Goal: Information Seeking & Learning: Learn about a topic

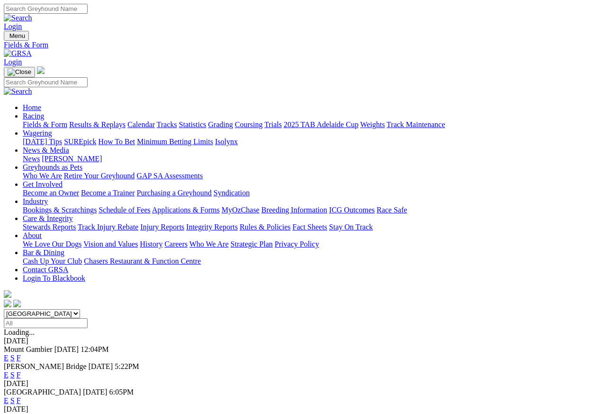
click at [80, 309] on select "South Australia New South Wales Northern Territory Queensland Tasmania Victoria…" at bounding box center [42, 313] width 76 height 9
select select "NT"
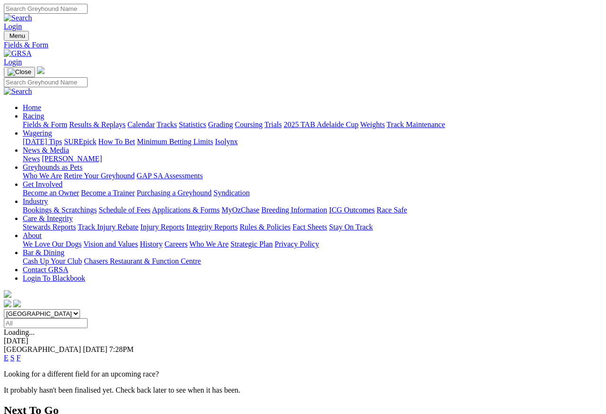
click at [9, 353] on link "E" at bounding box center [6, 357] width 5 height 8
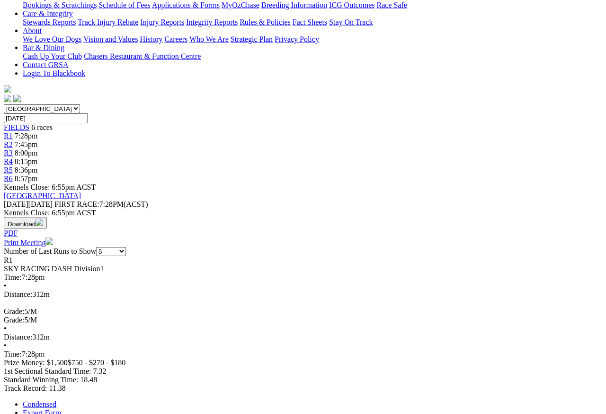
scroll to position [197, 0]
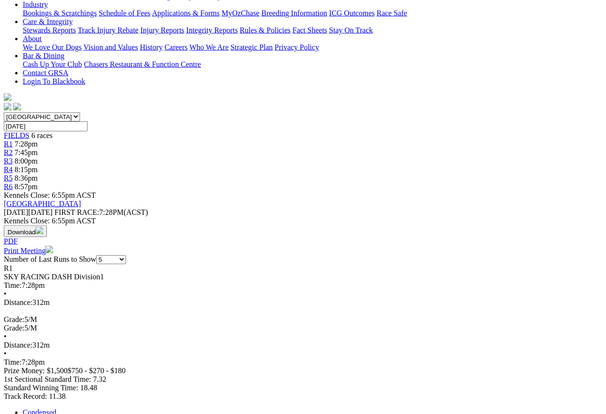
click at [61, 368] on link "Expert Form" at bounding box center [42, 420] width 38 height 8
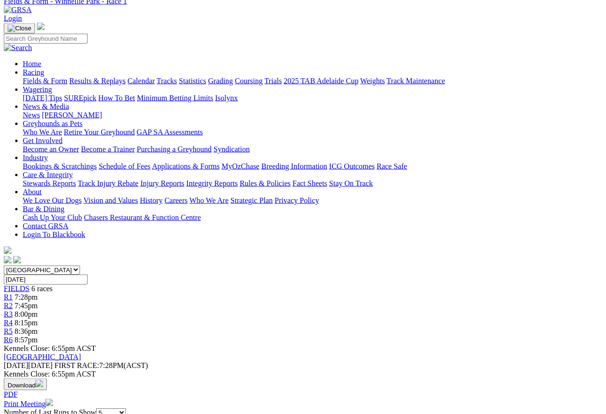
scroll to position [0, 0]
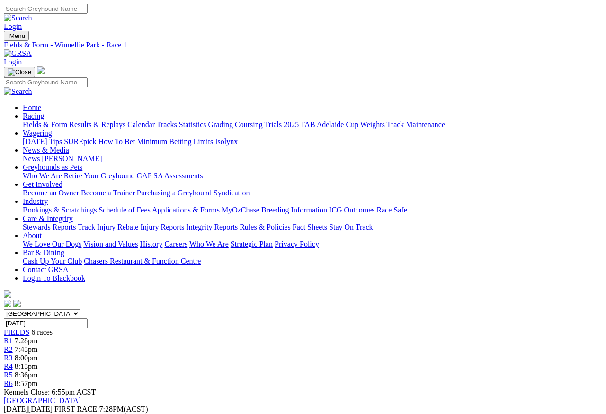
click at [13, 345] on span "R2" at bounding box center [8, 349] width 9 height 8
click at [13, 353] on span "R3" at bounding box center [8, 357] width 9 height 8
click at [13, 353] on link "R3" at bounding box center [8, 357] width 9 height 8
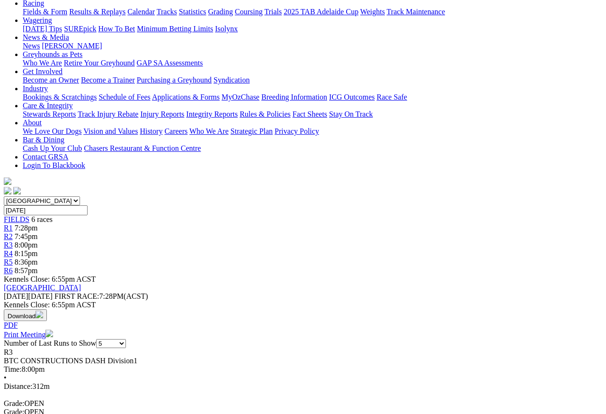
scroll to position [83, 0]
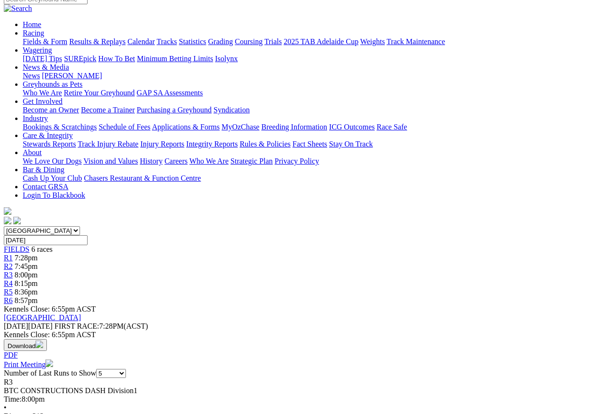
click at [13, 279] on span "R4" at bounding box center [8, 283] width 9 height 8
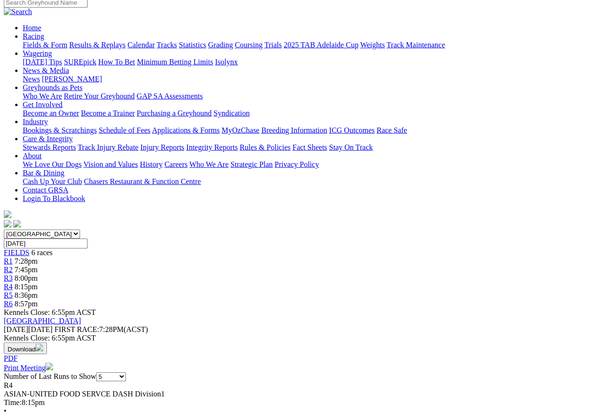
scroll to position [43, 0]
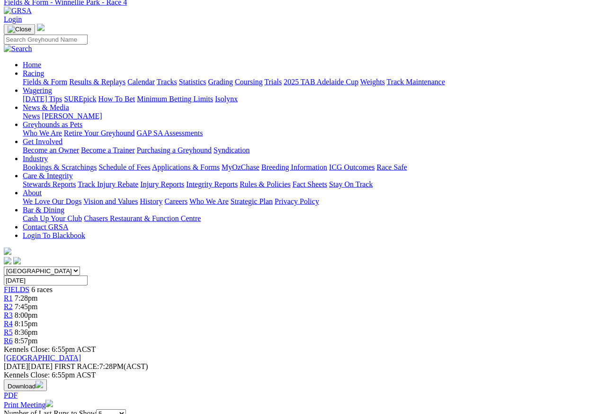
click at [13, 328] on span "R5" at bounding box center [8, 332] width 9 height 8
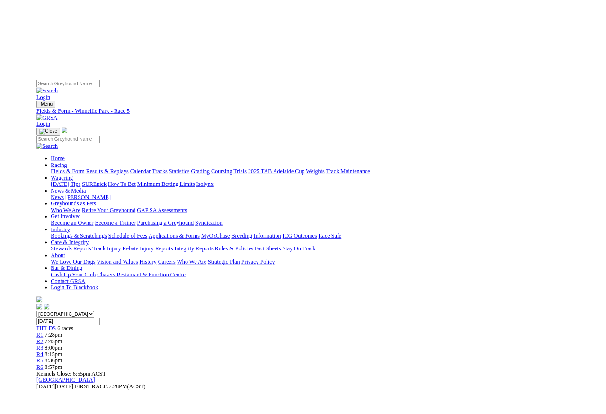
scroll to position [0, 151]
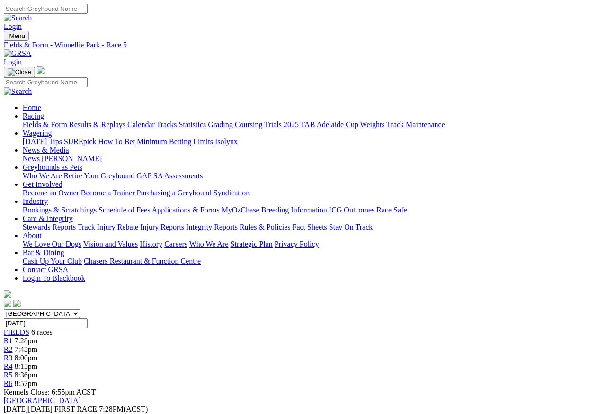
click at [13, 368] on span "R6" at bounding box center [8, 383] width 9 height 8
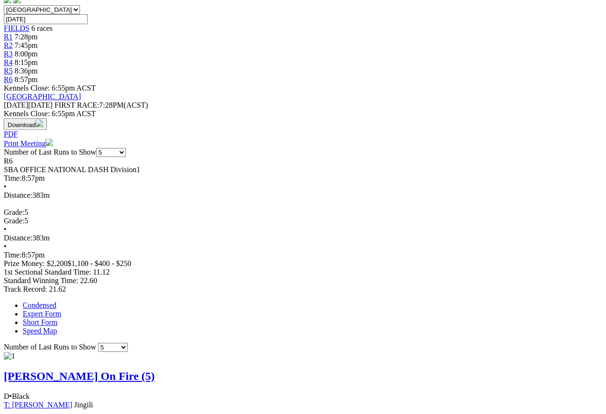
scroll to position [340, 0]
